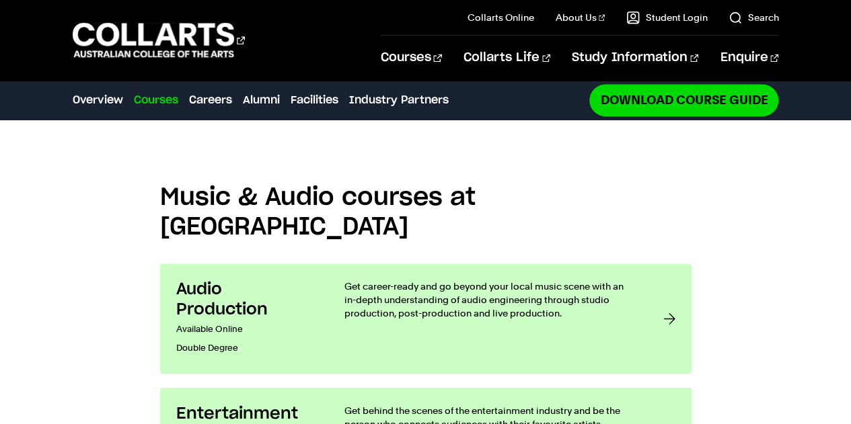
scroll to position [905, 0]
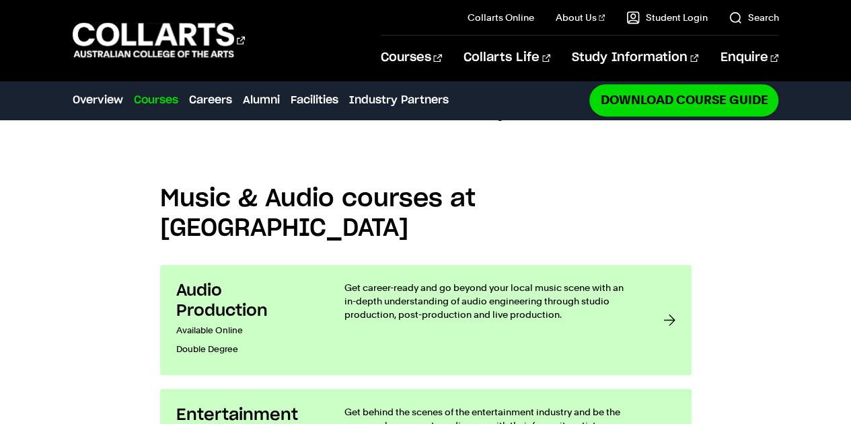
click at [167, 102] on link "Courses" at bounding box center [156, 100] width 44 height 16
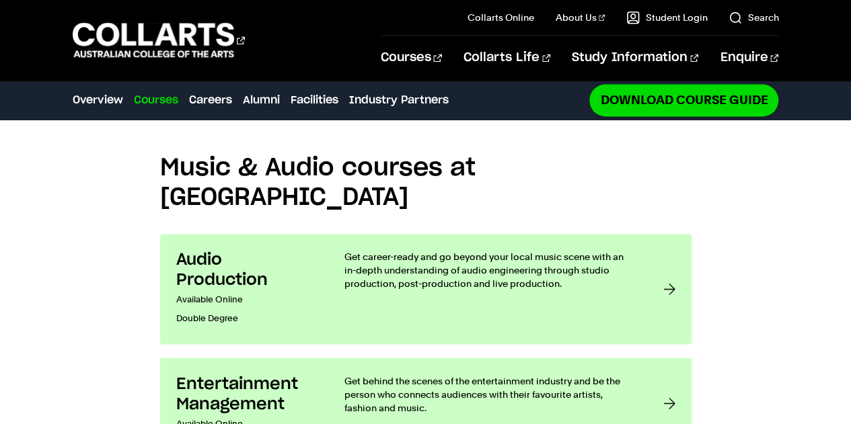
scroll to position [937, 0]
click at [167, 102] on link "Courses" at bounding box center [156, 100] width 44 height 16
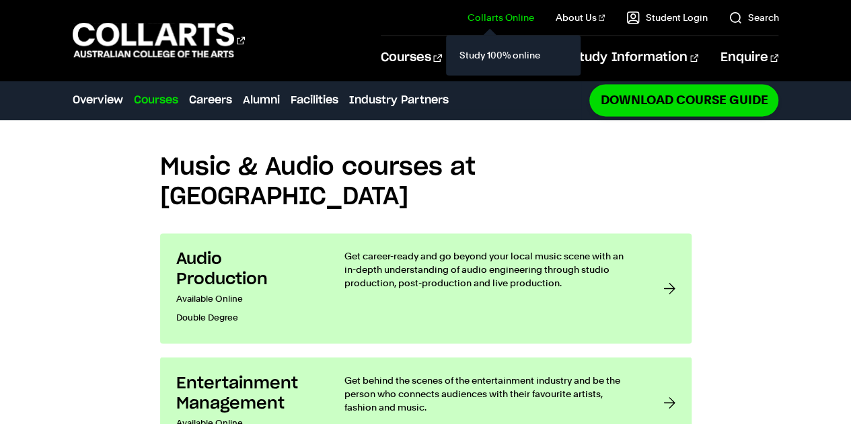
click at [510, 23] on link "Collarts Online" at bounding box center [500, 17] width 67 height 13
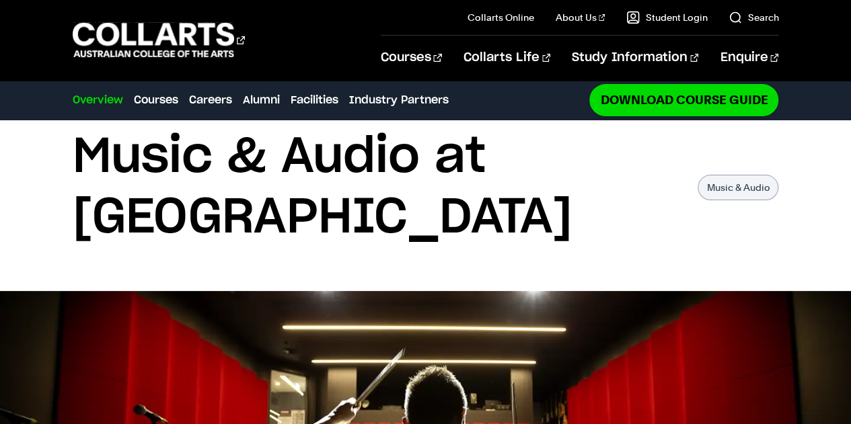
scroll to position [0, 0]
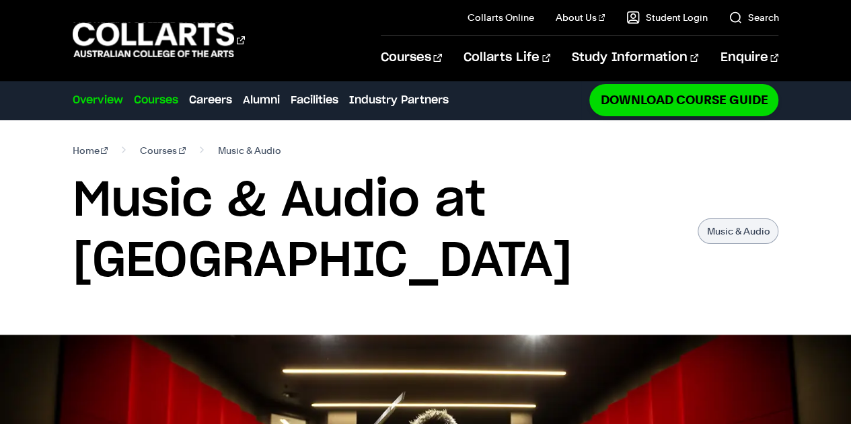
click at [178, 98] on link "Courses" at bounding box center [156, 100] width 44 height 16
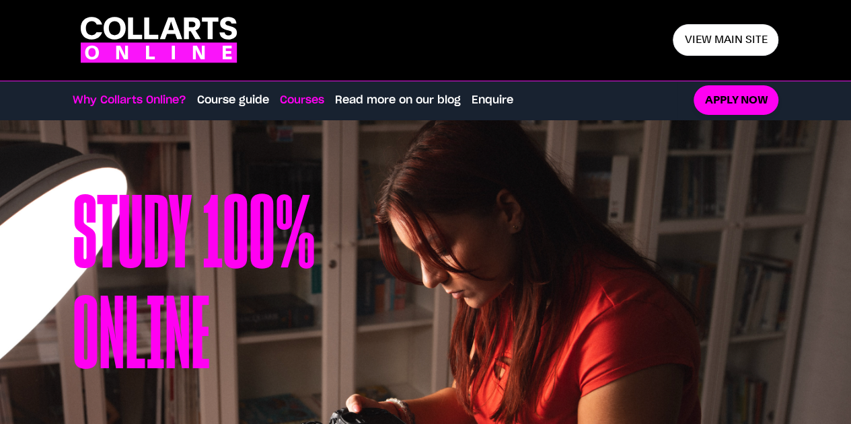
click at [305, 96] on link "Courses" at bounding box center [302, 100] width 44 height 16
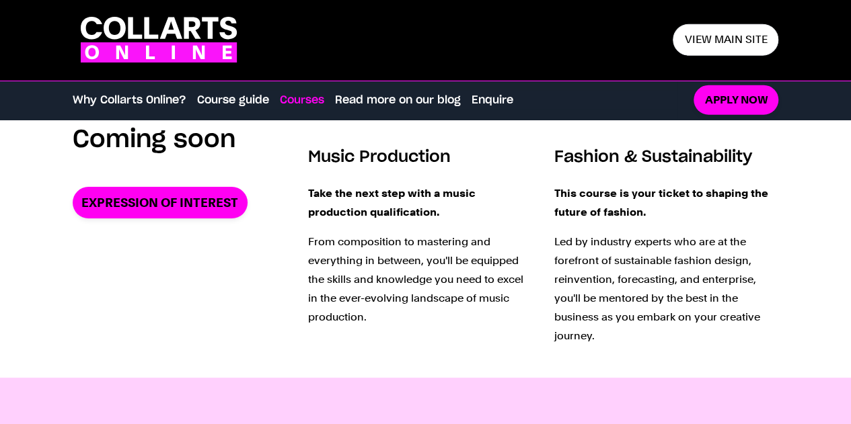
scroll to position [1684, 0]
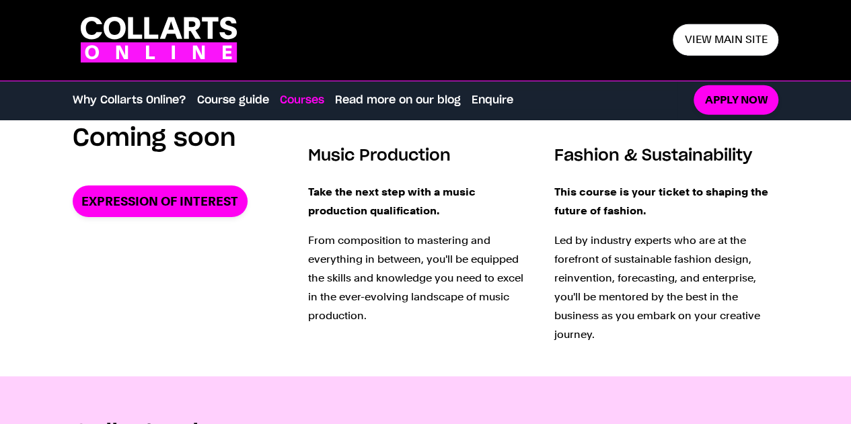
click at [346, 151] on h3 "Music Production" at bounding box center [420, 156] width 225 height 22
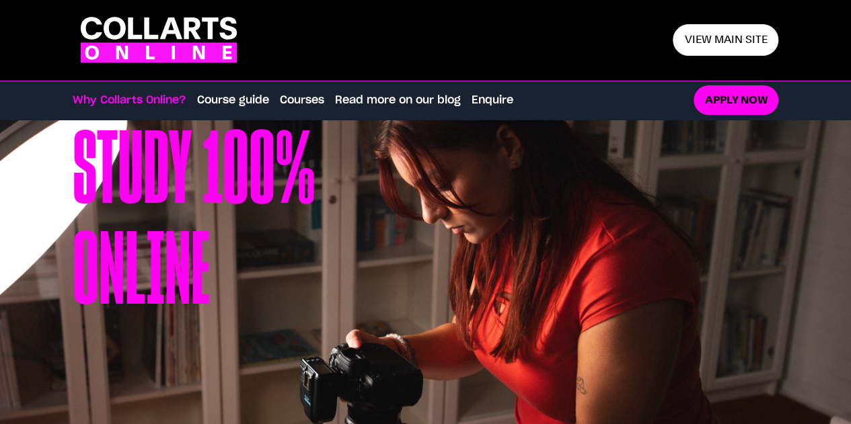
scroll to position [0, 0]
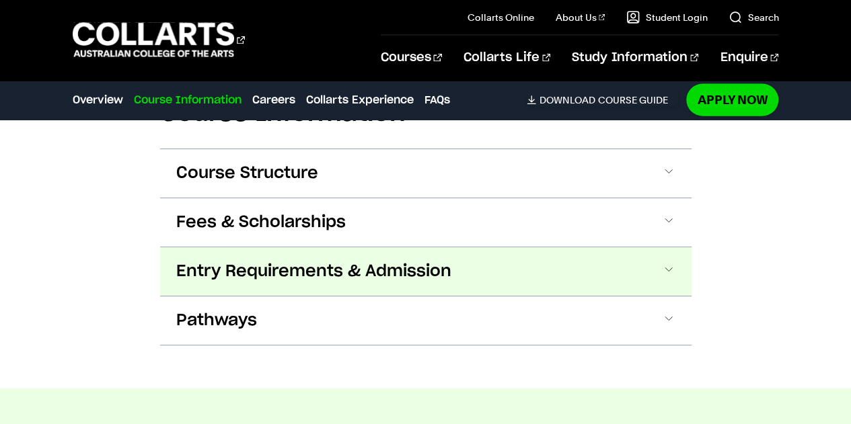
scroll to position [1498, 0]
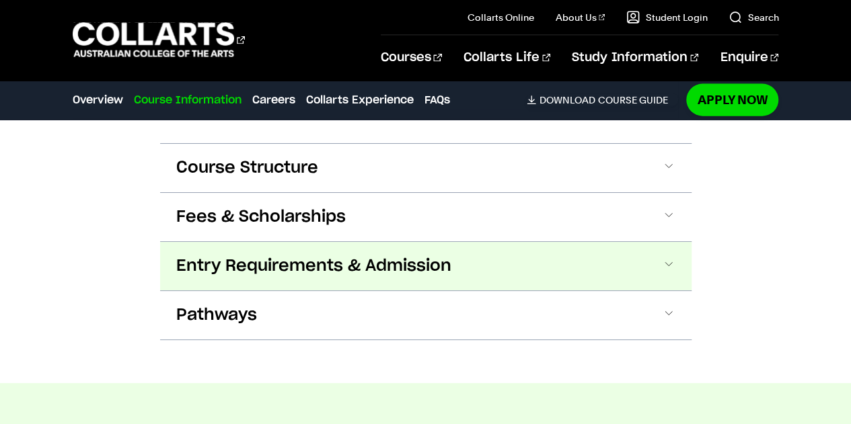
click at [458, 249] on button "Entry Requirements & Admission" at bounding box center [425, 266] width 531 height 48
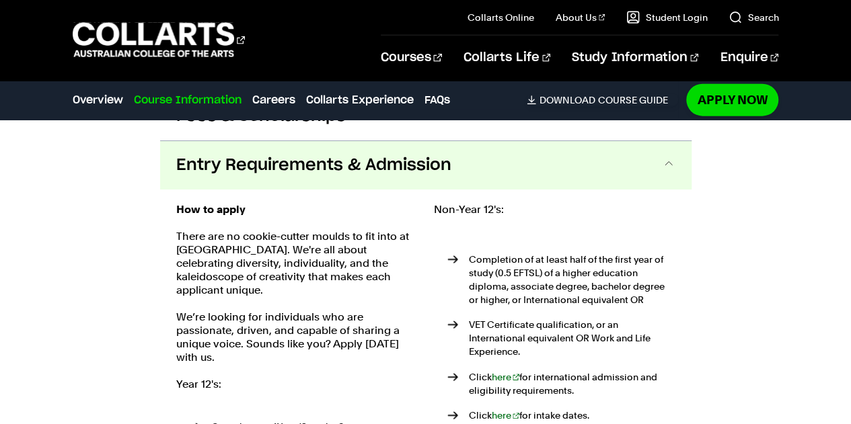
scroll to position [1558, 0]
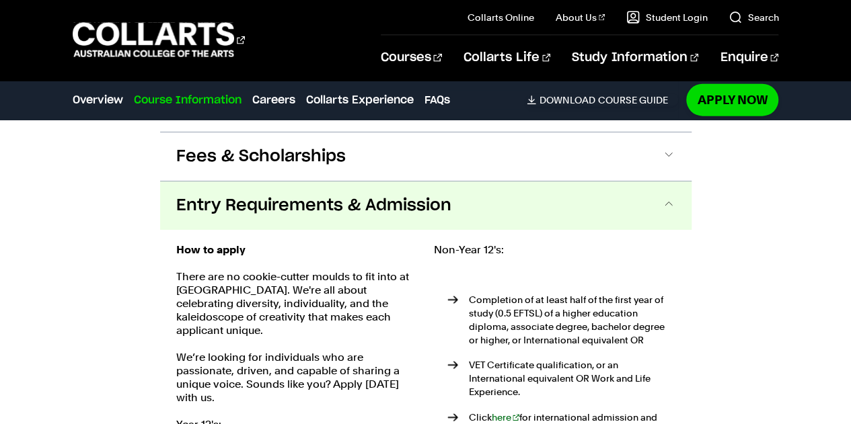
click at [455, 186] on button "Entry Requirements & Admission" at bounding box center [425, 206] width 531 height 48
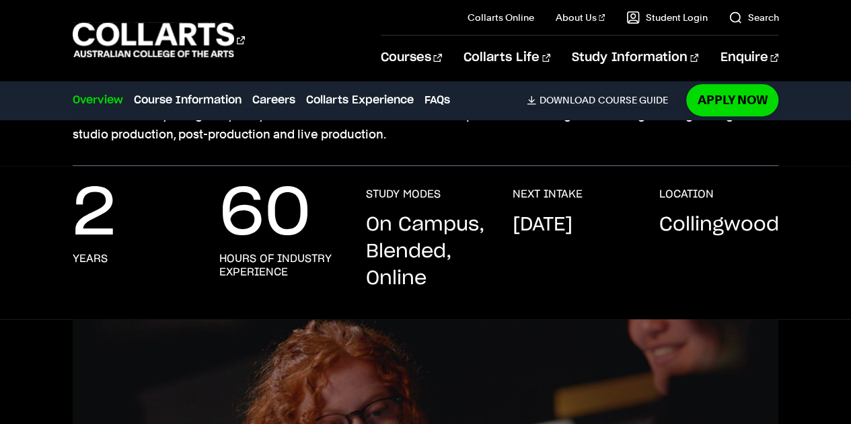
scroll to position [0, 0]
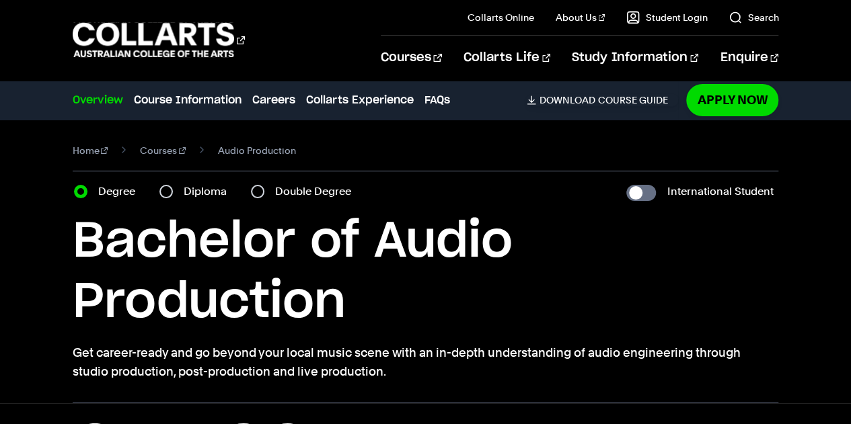
click at [198, 195] on label "Diploma" at bounding box center [209, 191] width 51 height 19
click at [173, 195] on input "Diploma" at bounding box center [165, 191] width 13 height 13
radio input "true"
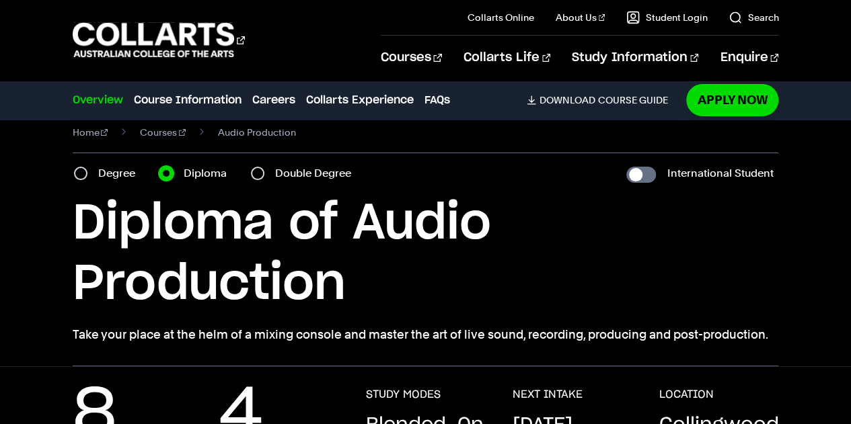
scroll to position [16, 0]
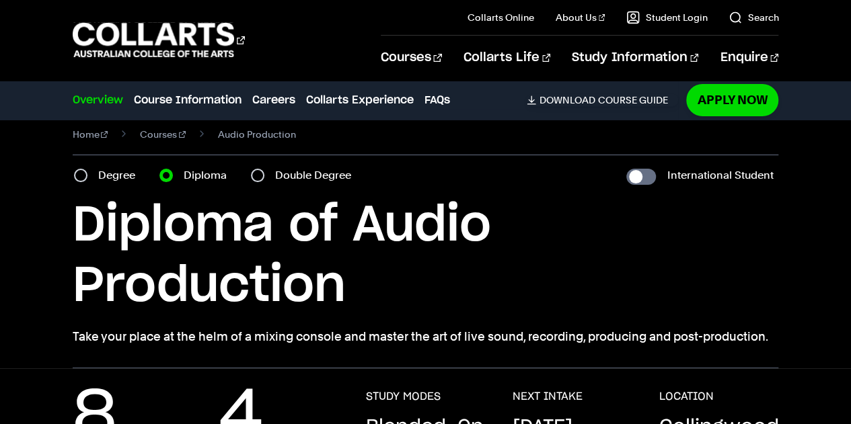
click at [129, 182] on label "Degree" at bounding box center [120, 175] width 45 height 19
click at [87, 182] on input "Degree" at bounding box center [80, 175] width 13 height 13
radio input "true"
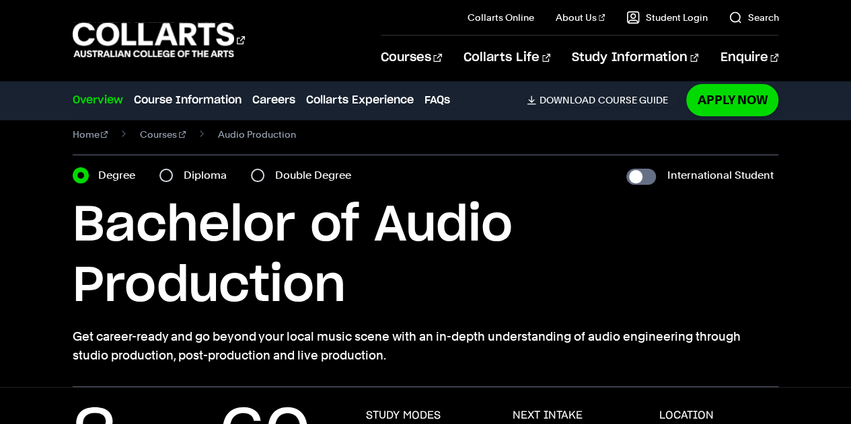
scroll to position [15, 0]
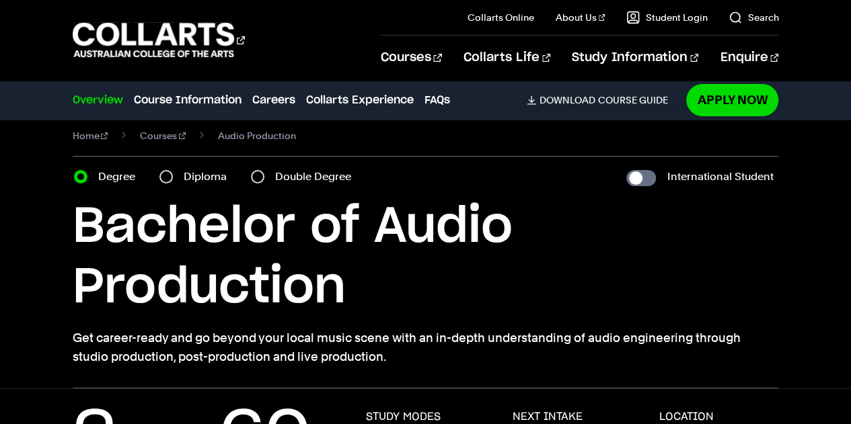
click at [187, 176] on label "Diploma" at bounding box center [209, 176] width 51 height 19
click at [173, 176] on input "Diploma" at bounding box center [165, 176] width 13 height 13
radio input "true"
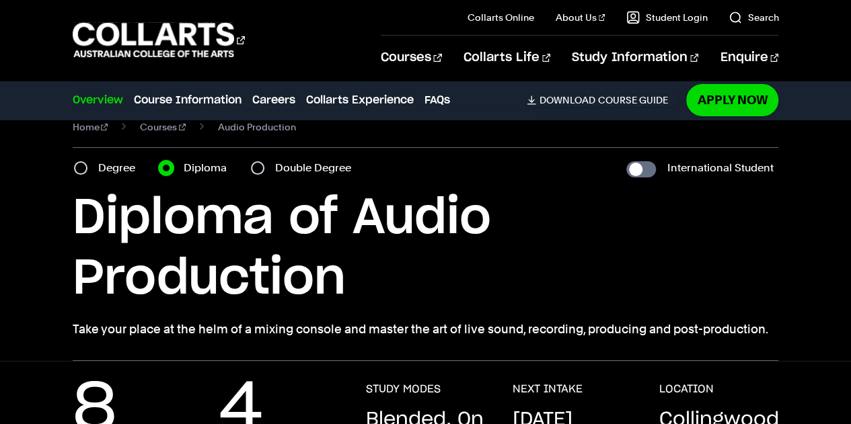
scroll to position [23, 0]
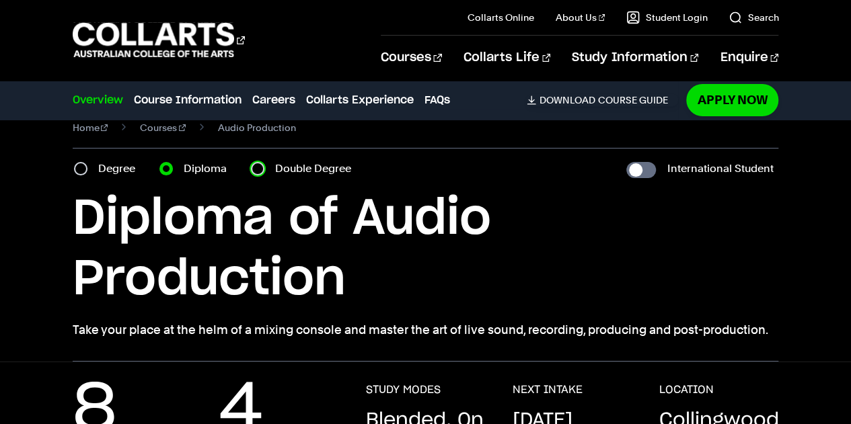
click at [255, 163] on input "Double Degree" at bounding box center [257, 168] width 13 height 13
radio input "true"
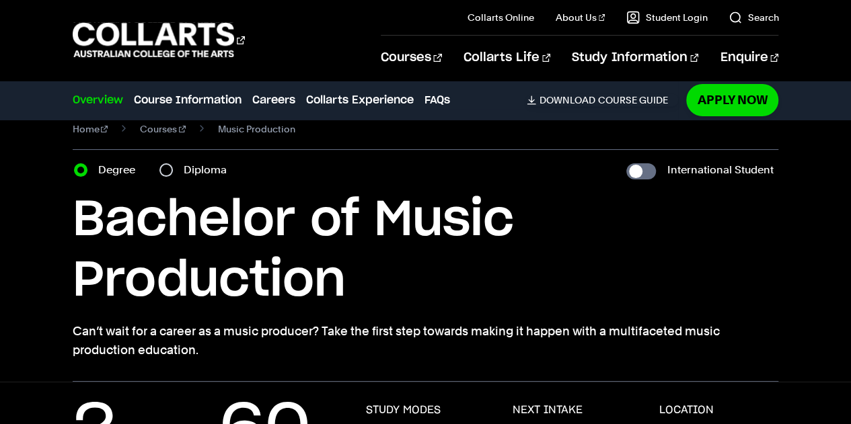
scroll to position [19, 0]
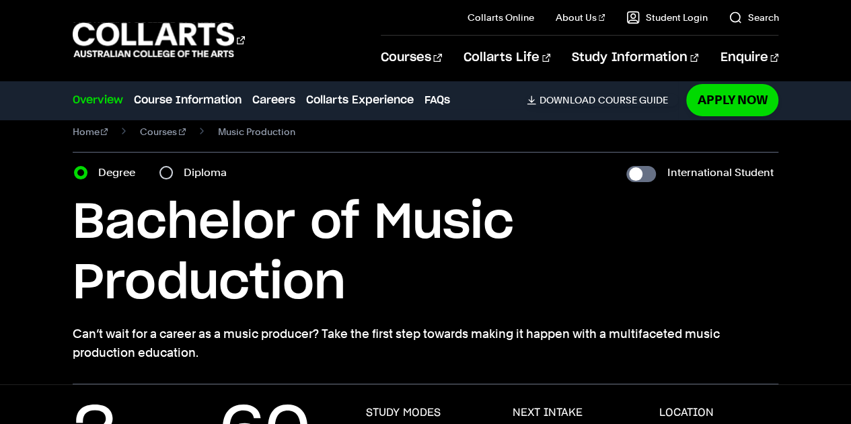
click at [219, 171] on label "Diploma" at bounding box center [209, 172] width 51 height 19
click at [173, 171] on input "Diploma" at bounding box center [165, 172] width 13 height 13
radio input "true"
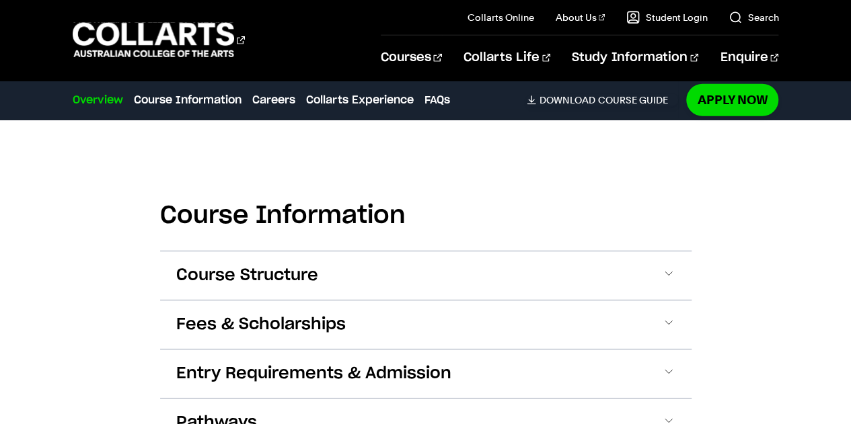
scroll to position [1941, 0]
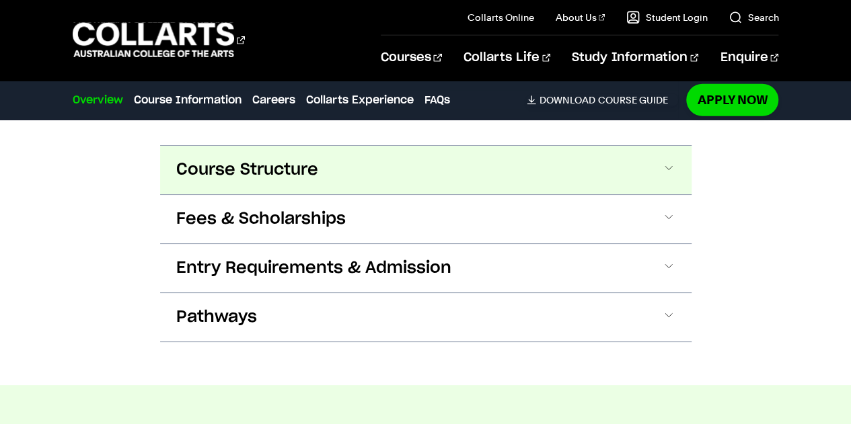
click at [0, 0] on button "Course Structure" at bounding box center [0, 0] width 0 height 0
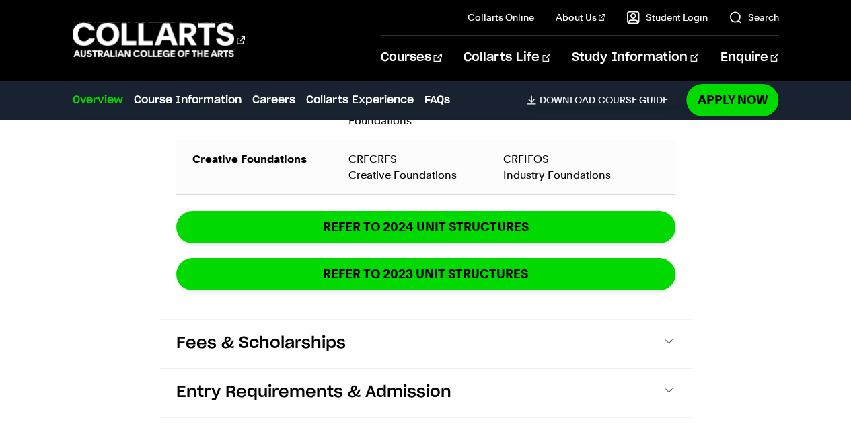
scroll to position [2401, 0]
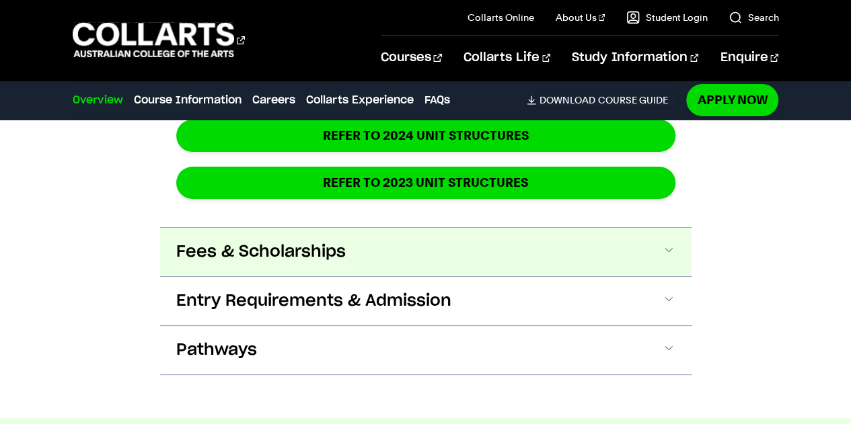
click at [0, 0] on span "Fees & Scholarships" at bounding box center [0, 0] width 0 height 0
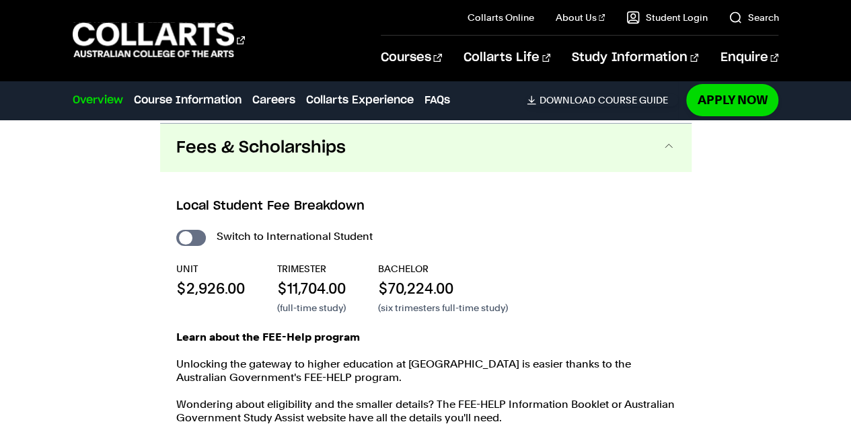
scroll to position [2596, 0]
click at [184, 230] on input "International Student" at bounding box center [191, 238] width 30 height 16
checkbox input "true"
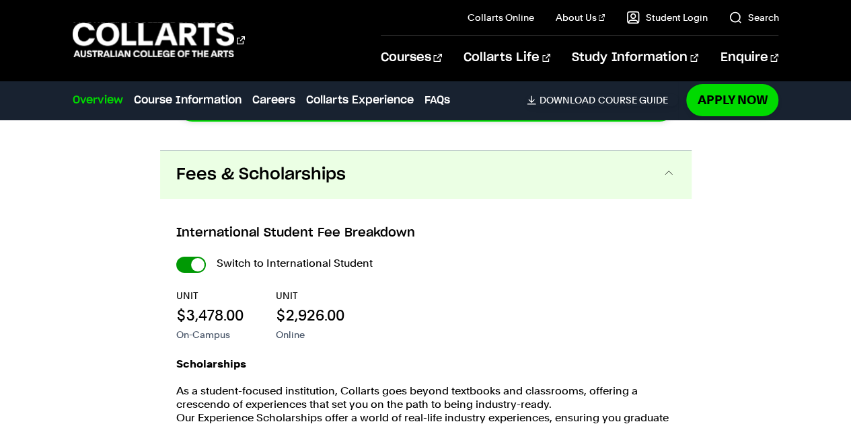
click at [0, 0] on input "International Student" at bounding box center [0, 0] width 0 height 0
checkbox input "false"
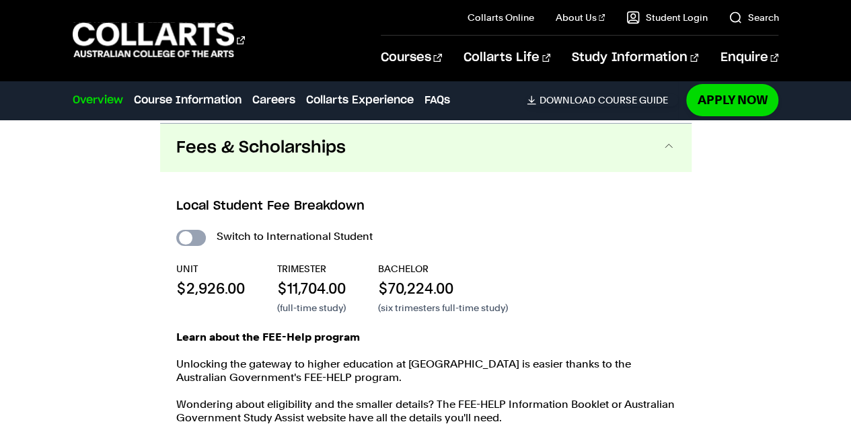
click at [0, 0] on input "International Student" at bounding box center [0, 0] width 0 height 0
checkbox input "true"
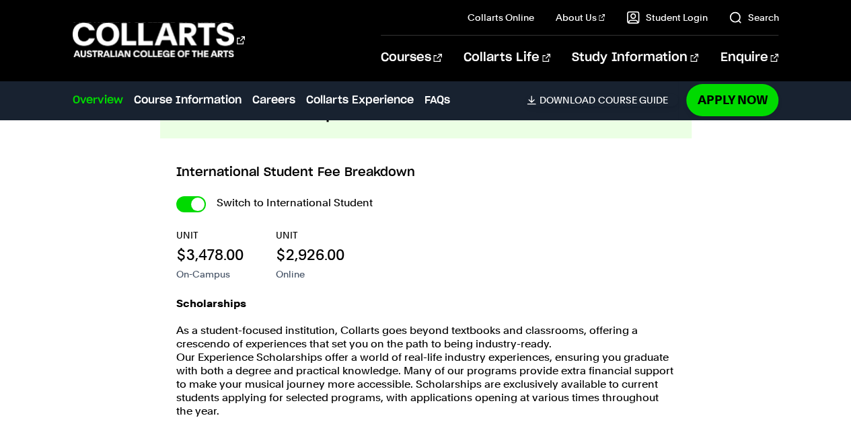
scroll to position [2662, 0]
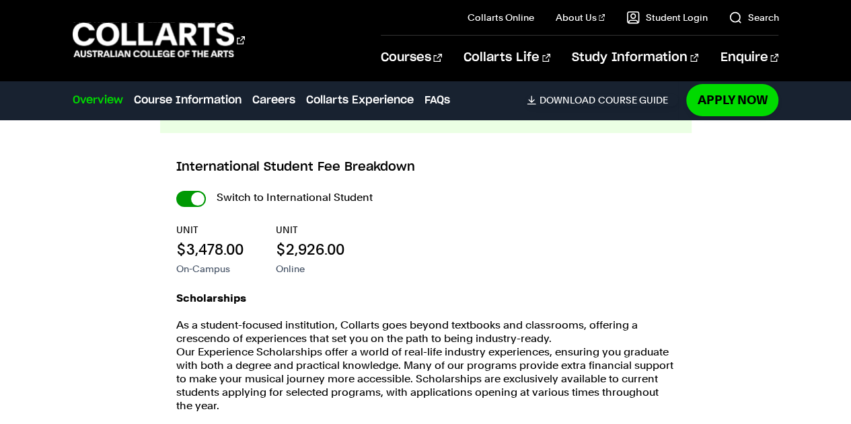
click at [0, 0] on input "International Student" at bounding box center [0, 0] width 0 height 0
checkbox input "false"
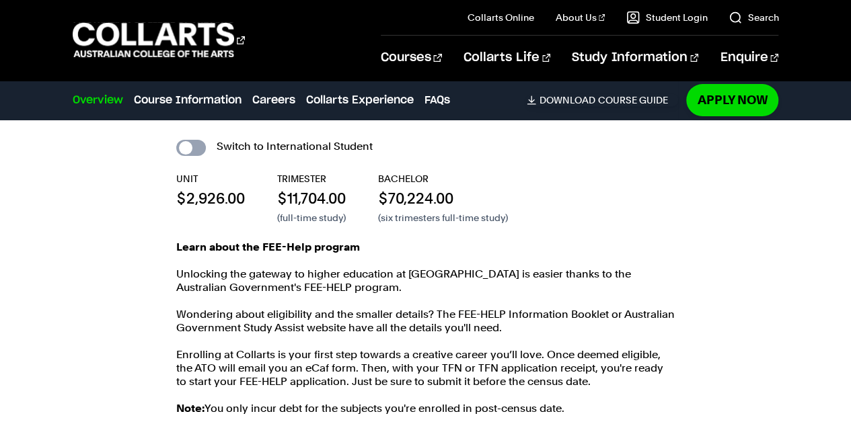
scroll to position [2687, 0]
click at [0, 0] on input "International Student" at bounding box center [0, 0] width 0 height 0
checkbox input "true"
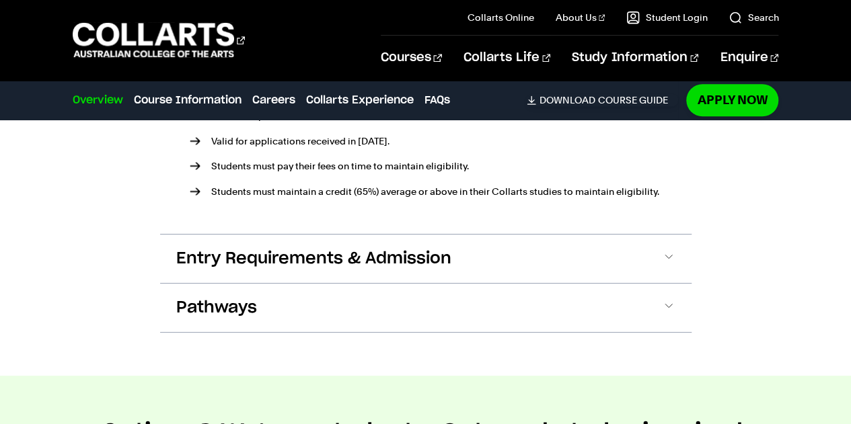
scroll to position [3136, 0]
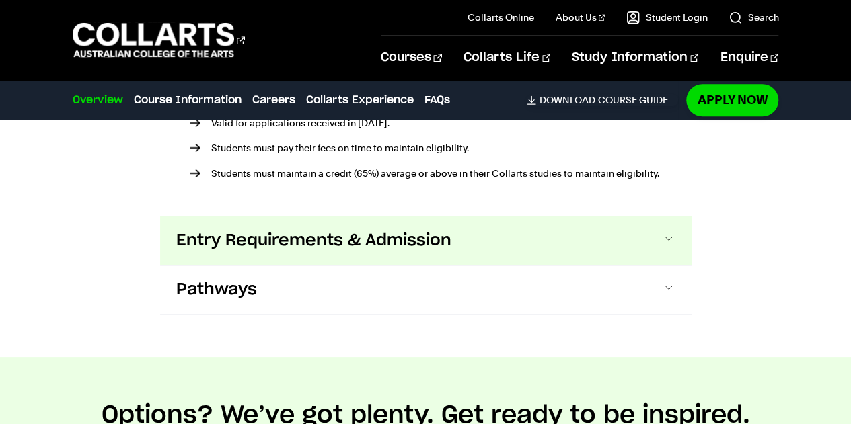
click at [0, 0] on button "Entry Requirements & Admission" at bounding box center [0, 0] width 0 height 0
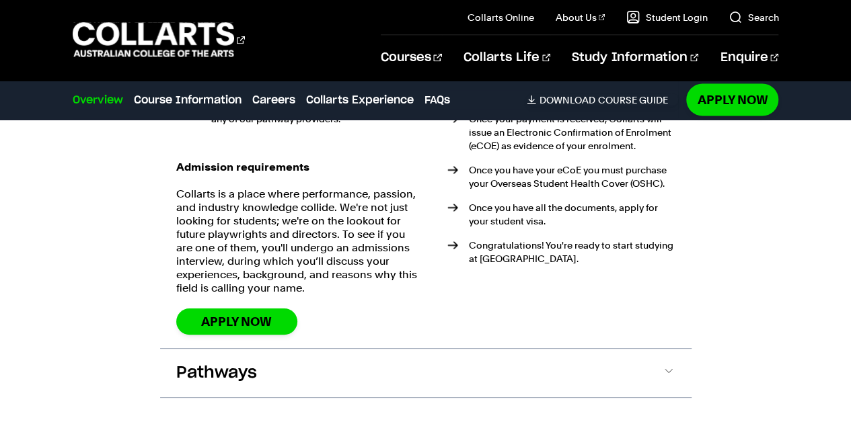
scroll to position [3828, 0]
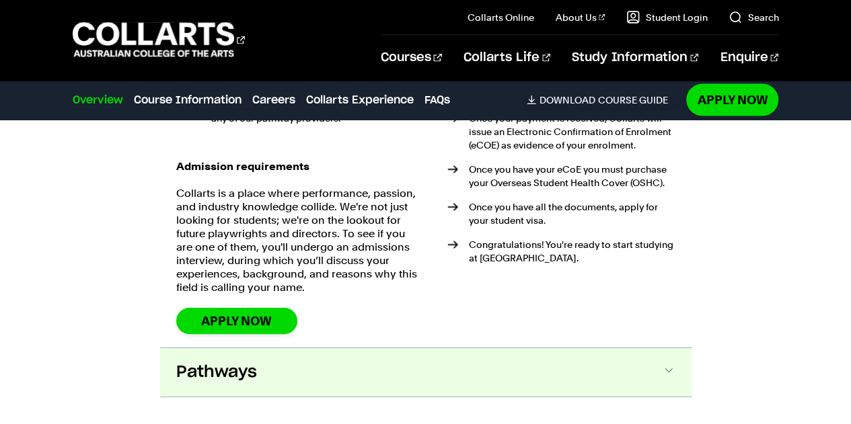
click at [0, 0] on button "Pathways" at bounding box center [0, 0] width 0 height 0
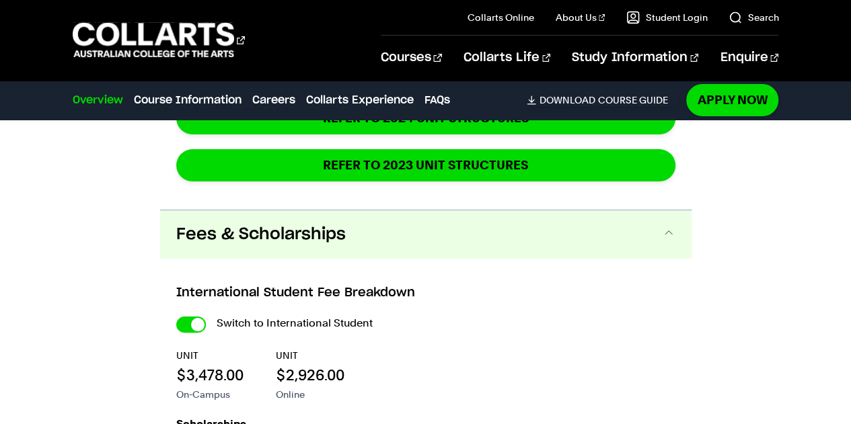
scroll to position [2535, 0]
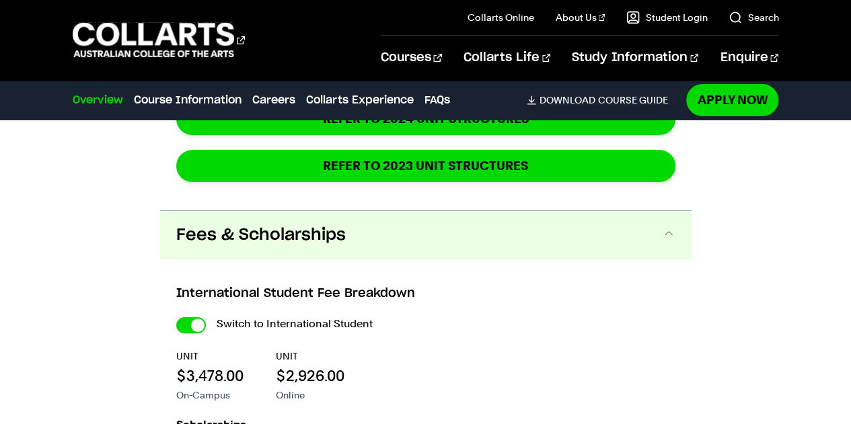
click at [0, 0] on button "Fees & Scholarships" at bounding box center [0, 0] width 0 height 0
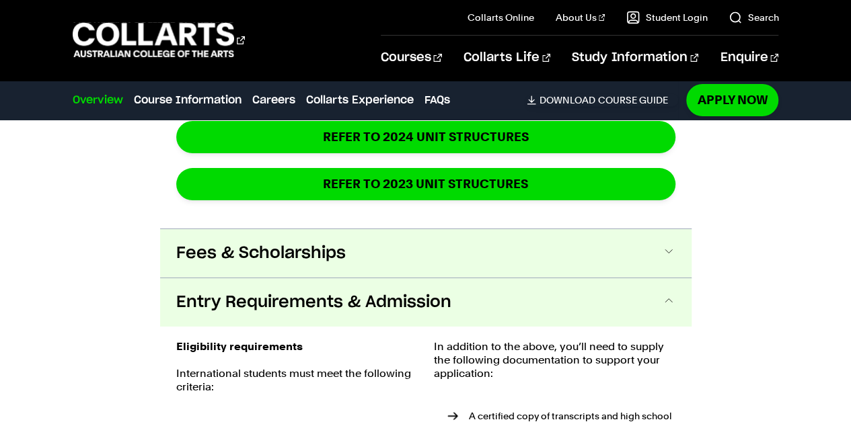
scroll to position [2516, 0]
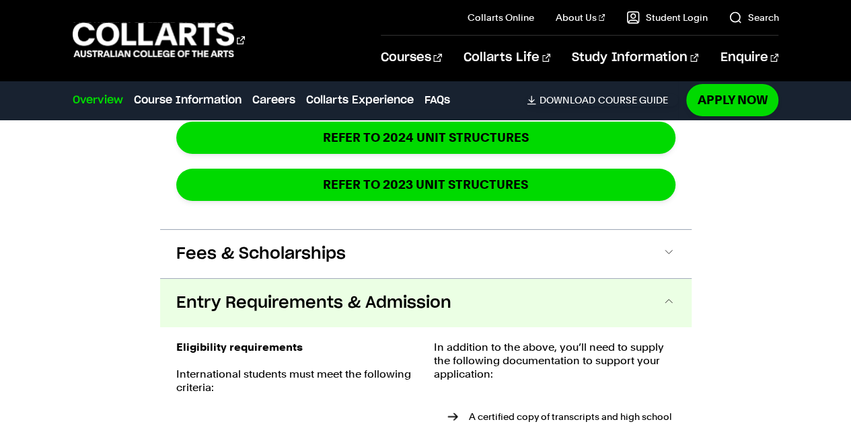
click at [379, 299] on span "Entry Requirements & Admission" at bounding box center [313, 304] width 275 height 22
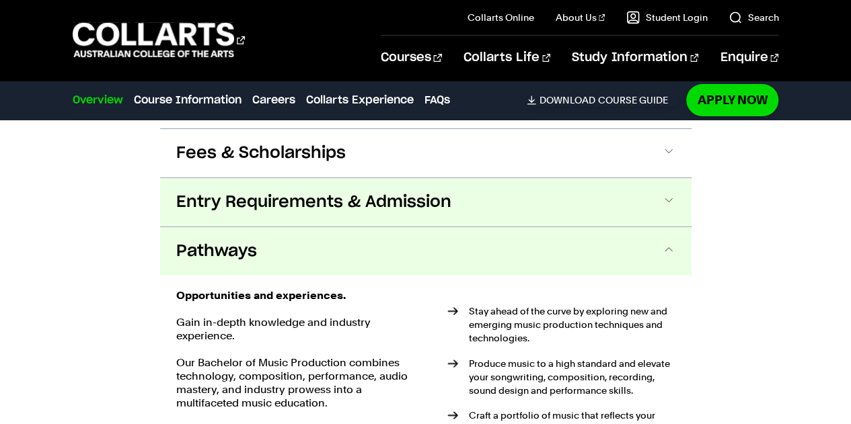
scroll to position [2619, 0]
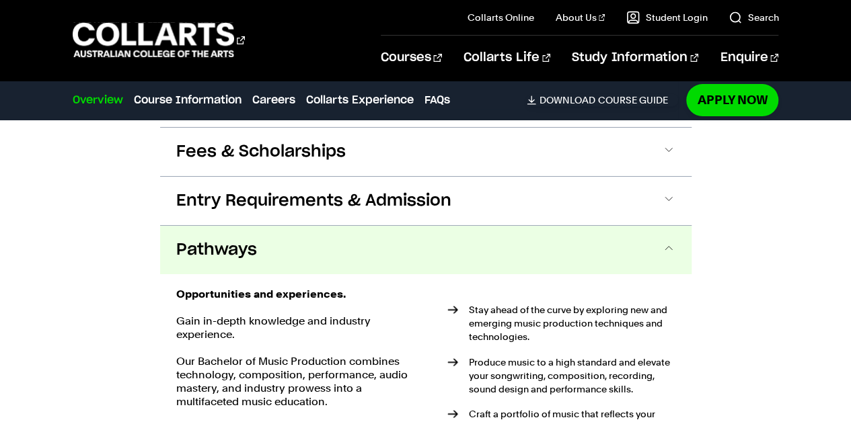
click at [394, 249] on button "Pathways" at bounding box center [425, 250] width 531 height 48
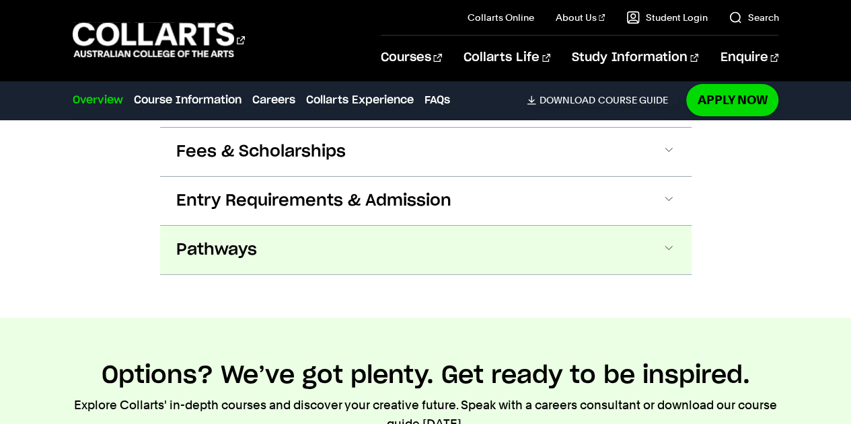
click at [0, 0] on button "Pathways" at bounding box center [0, 0] width 0 height 0
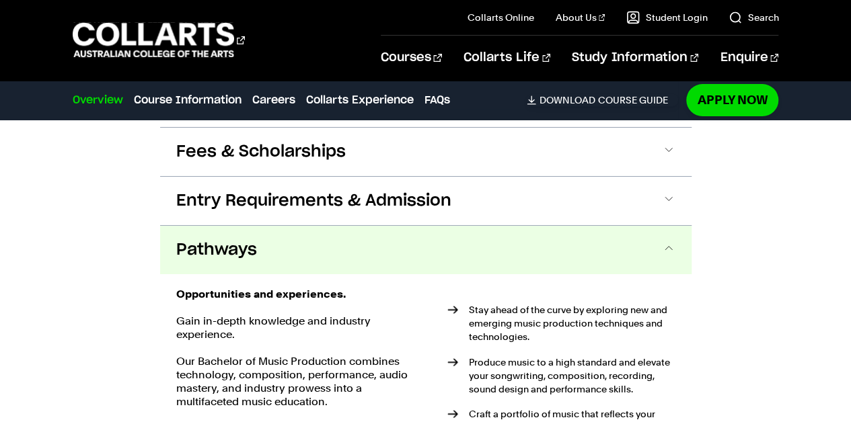
scroll to position [2721, 0]
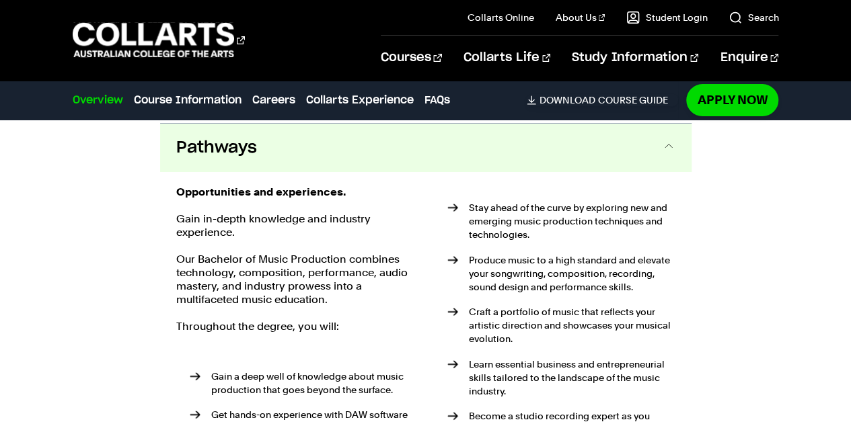
click at [367, 139] on button "Pathways" at bounding box center [425, 148] width 531 height 48
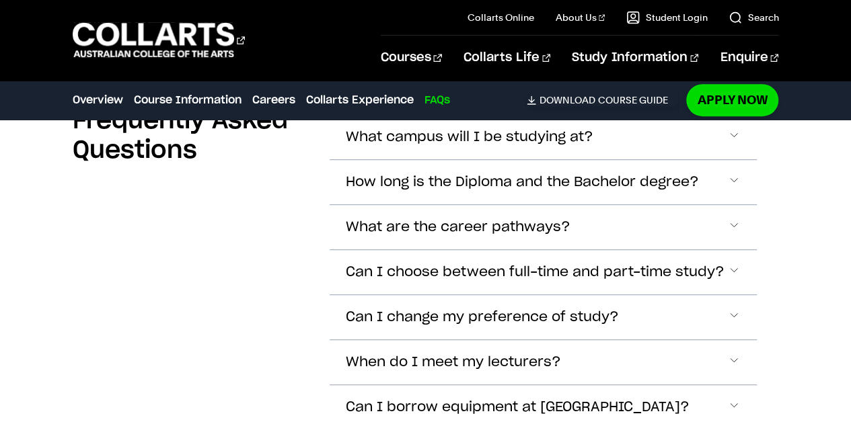
scroll to position [5413, 0]
click at [412, 130] on span "What campus will I be studying at?" at bounding box center [469, 136] width 247 height 15
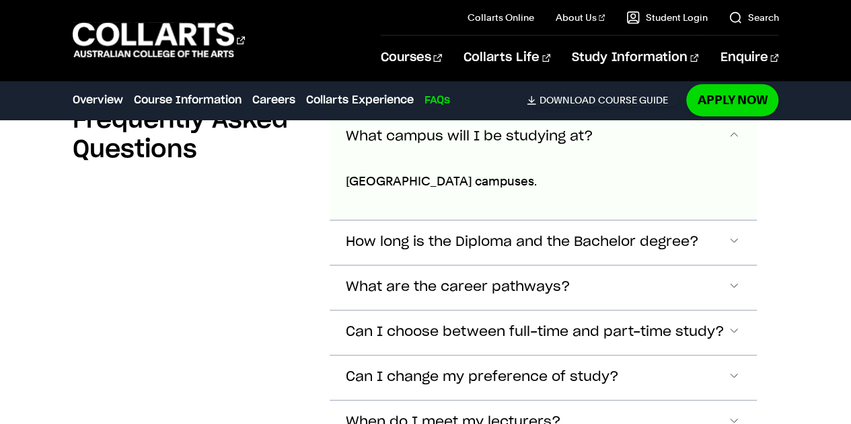
scroll to position [5403, 0]
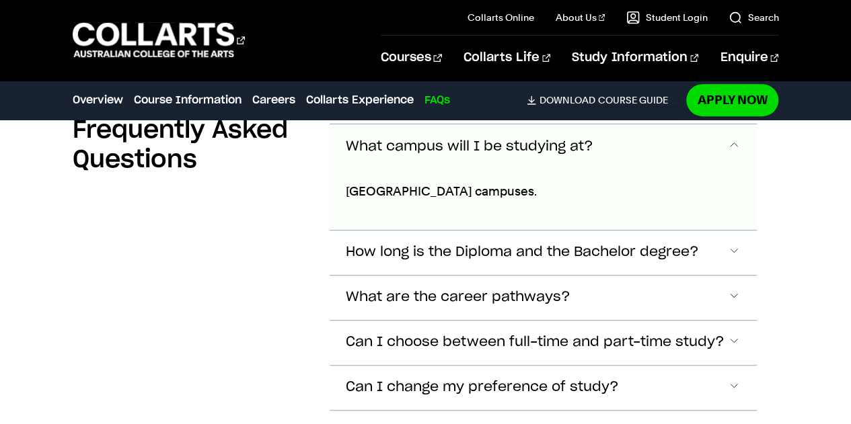
click at [441, 143] on span "What campus will I be studying at?" at bounding box center [469, 146] width 247 height 15
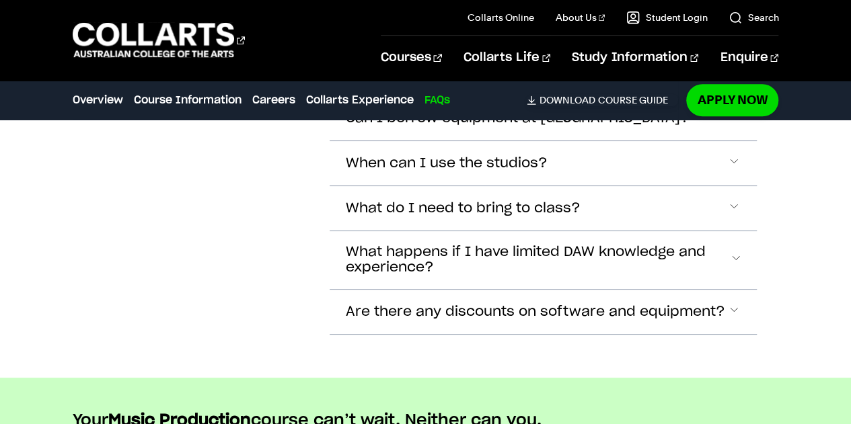
scroll to position [5703, 0]
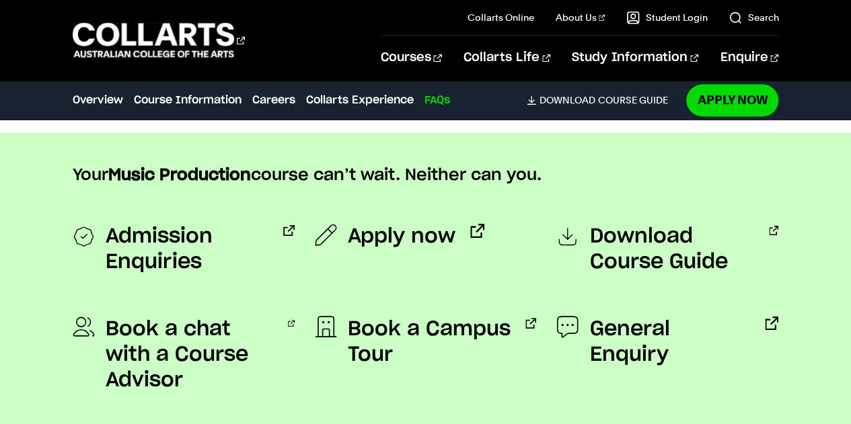
scroll to position [6046, 0]
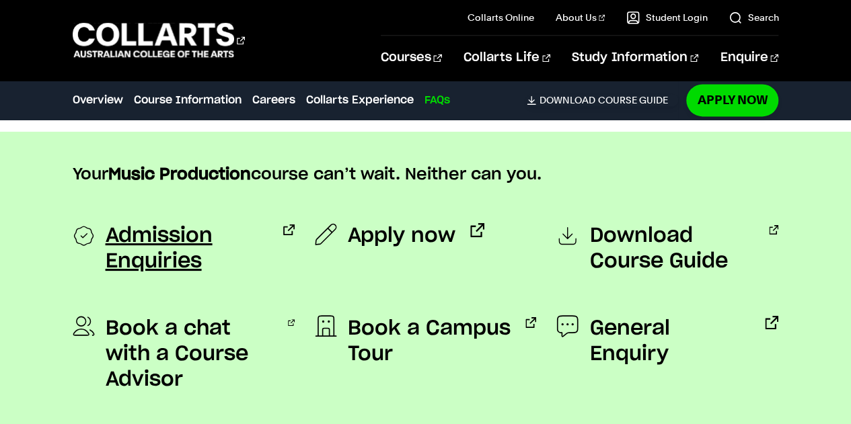
click at [170, 255] on span "Admission Enquiries" at bounding box center [187, 248] width 163 height 51
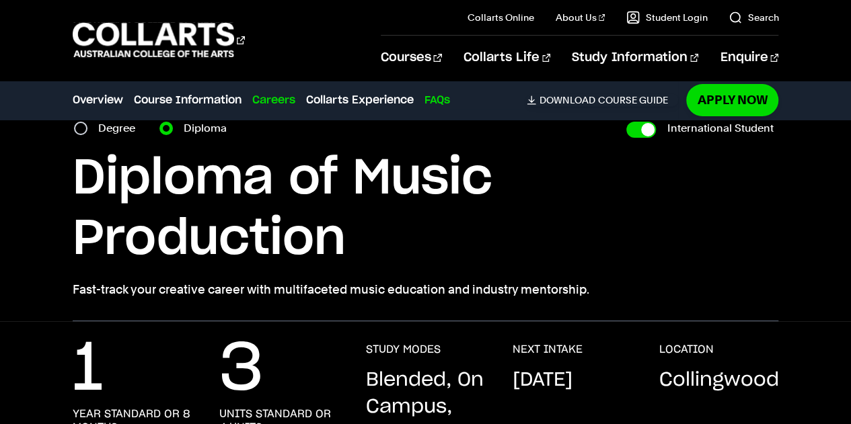
scroll to position [0, 0]
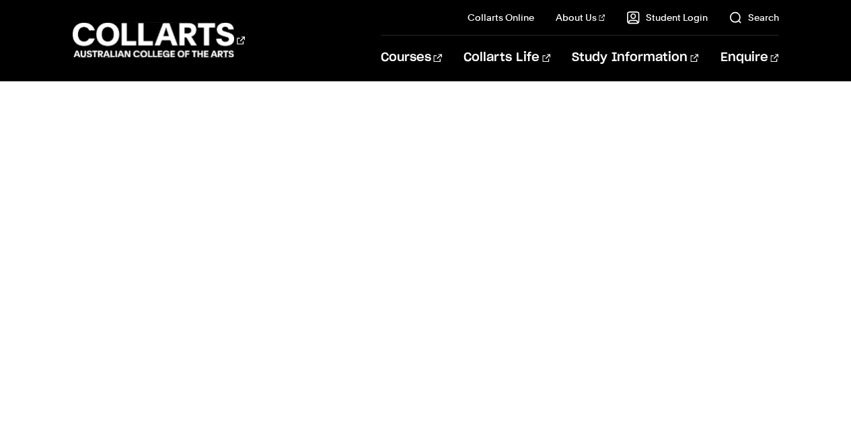
scroll to position [517, 0]
